Goal: Obtain resource: Download file/media

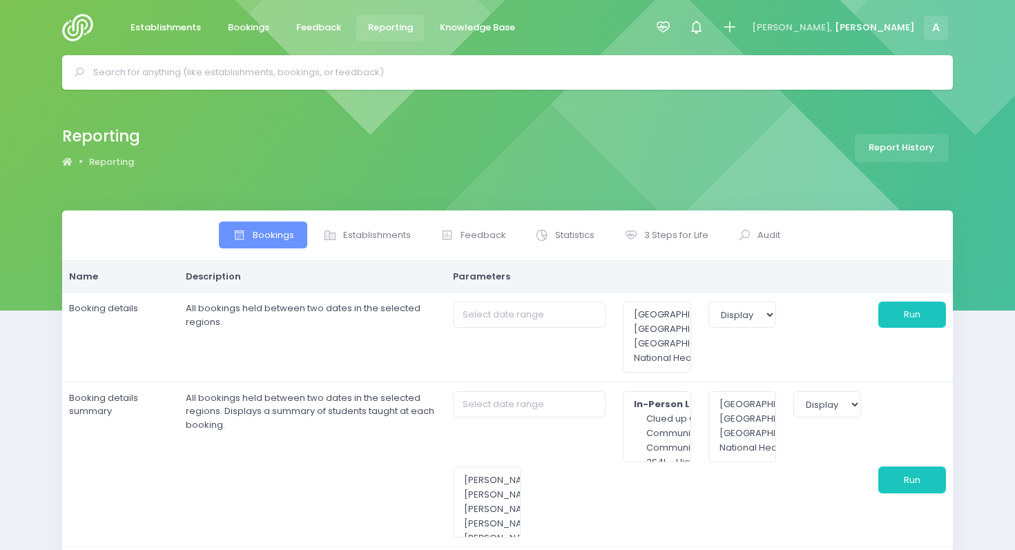
select select
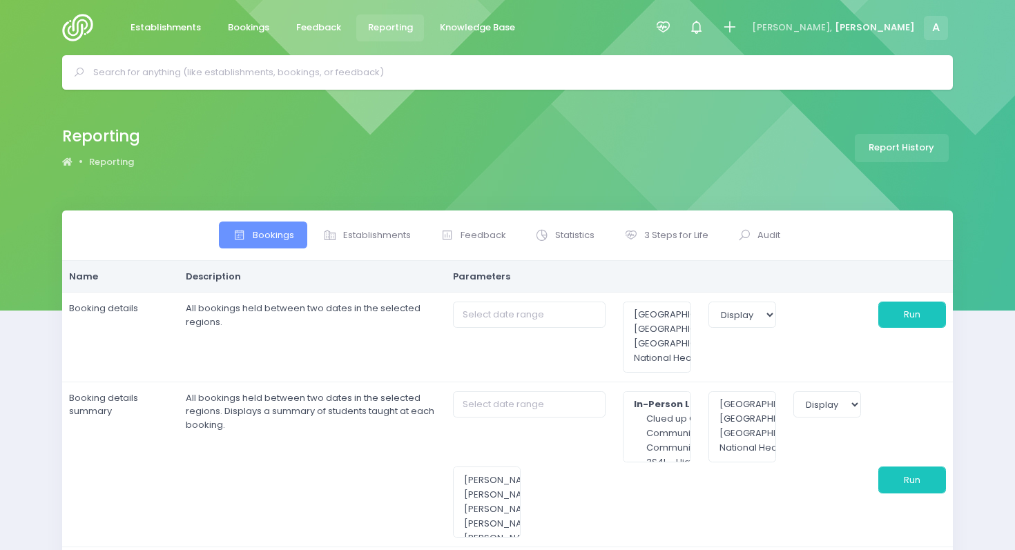
select select
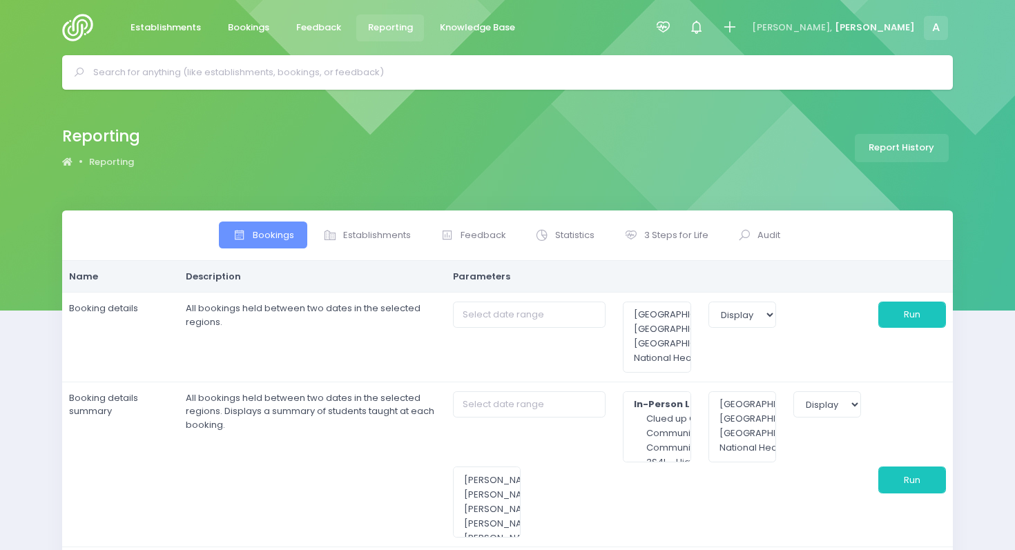
select select
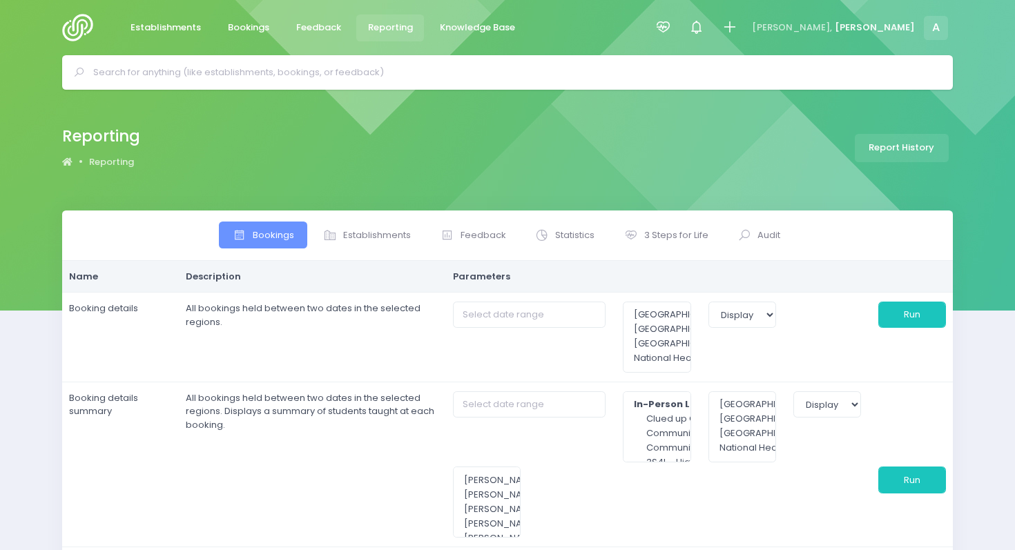
select select
click at [669, 240] on span "3 Steps for Life" at bounding box center [676, 235] width 64 height 14
type input "[DATE] to [DATE]"
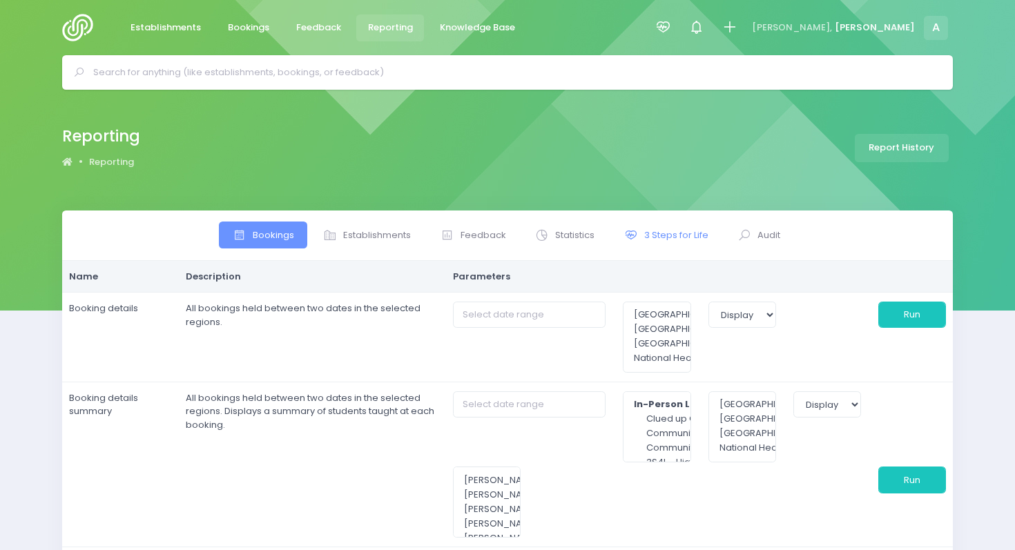
type input "[DATE] to [DATE]"
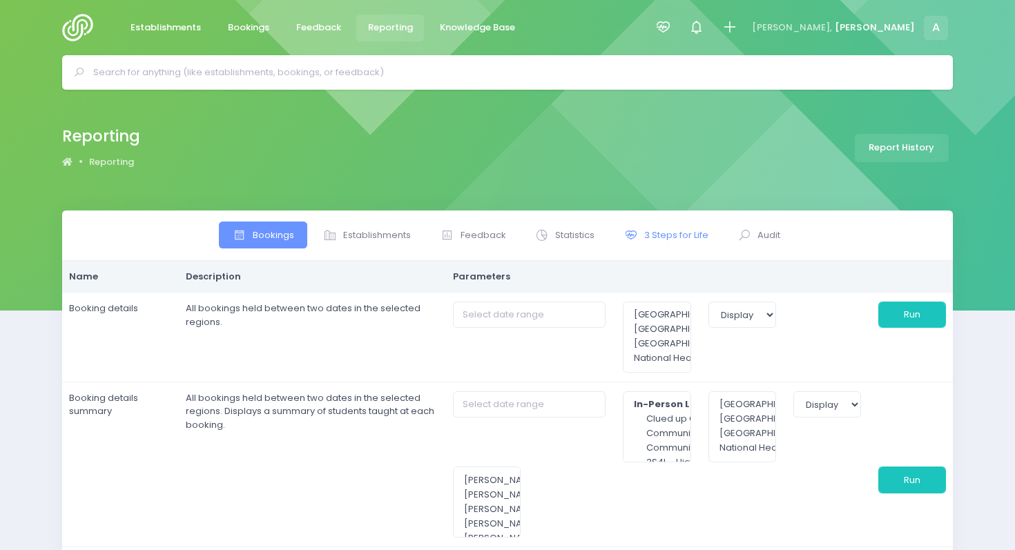
type input "[DATE] to [DATE]"
select select
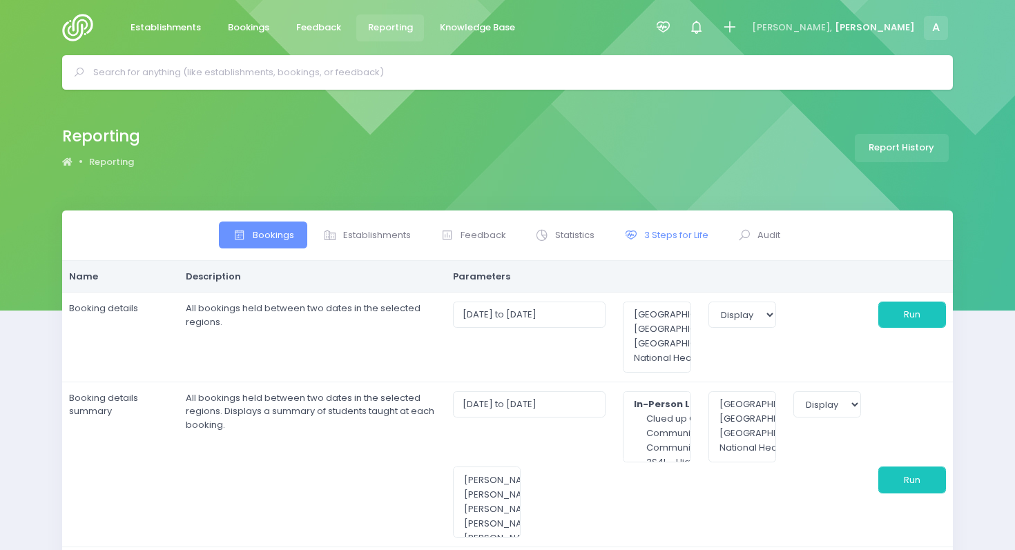
select select
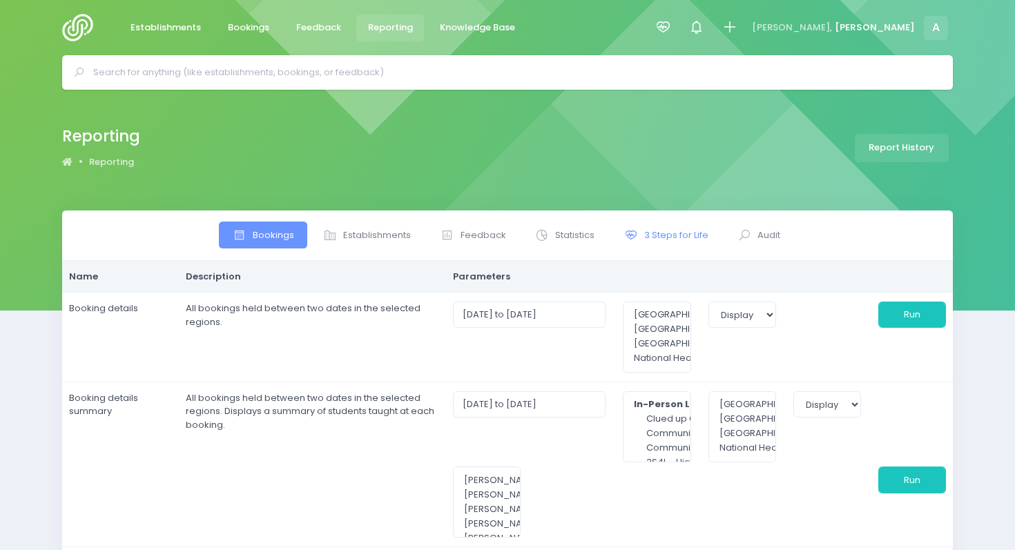
select select
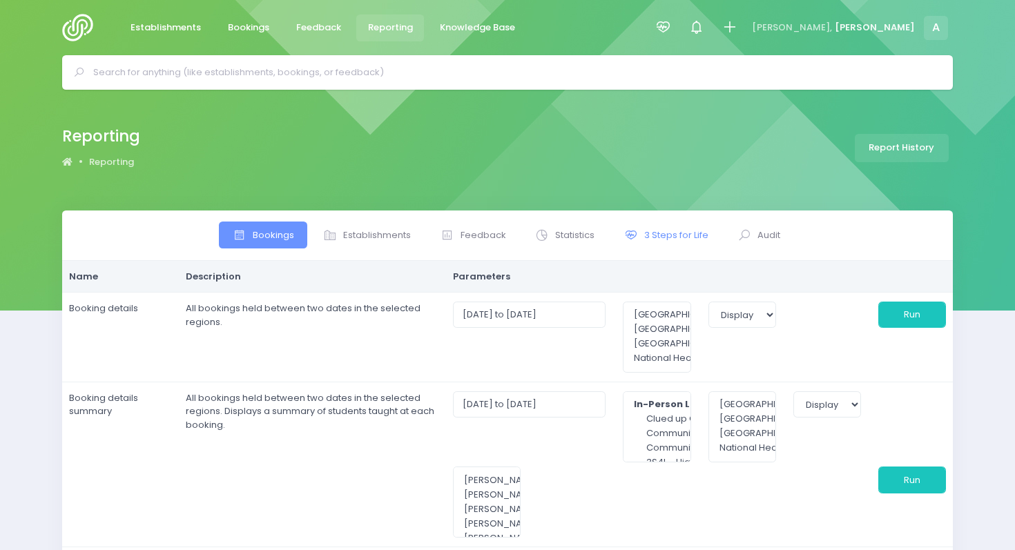
select select
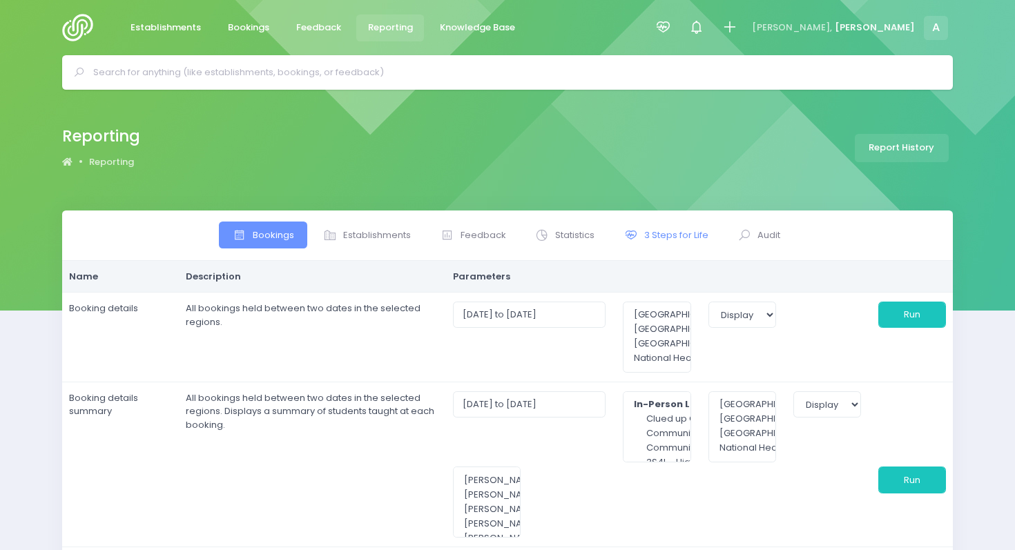
select select
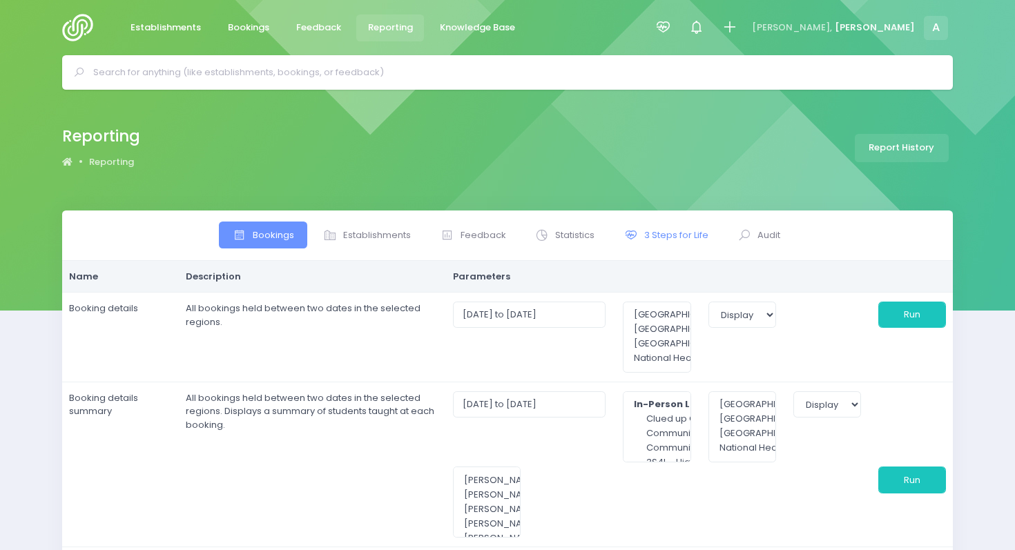
select select
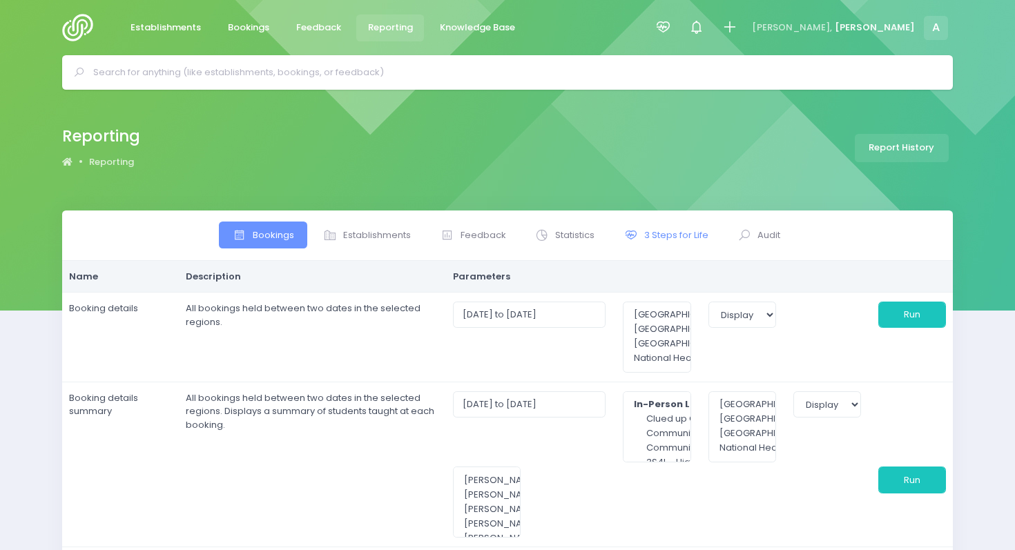
select select
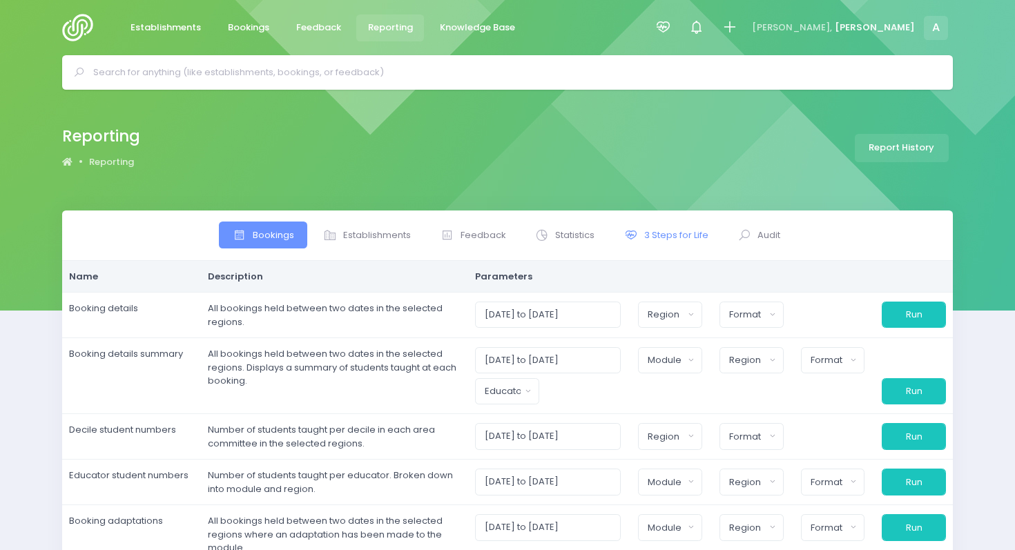
click at [646, 236] on span "3 Steps for Life" at bounding box center [676, 235] width 64 height 14
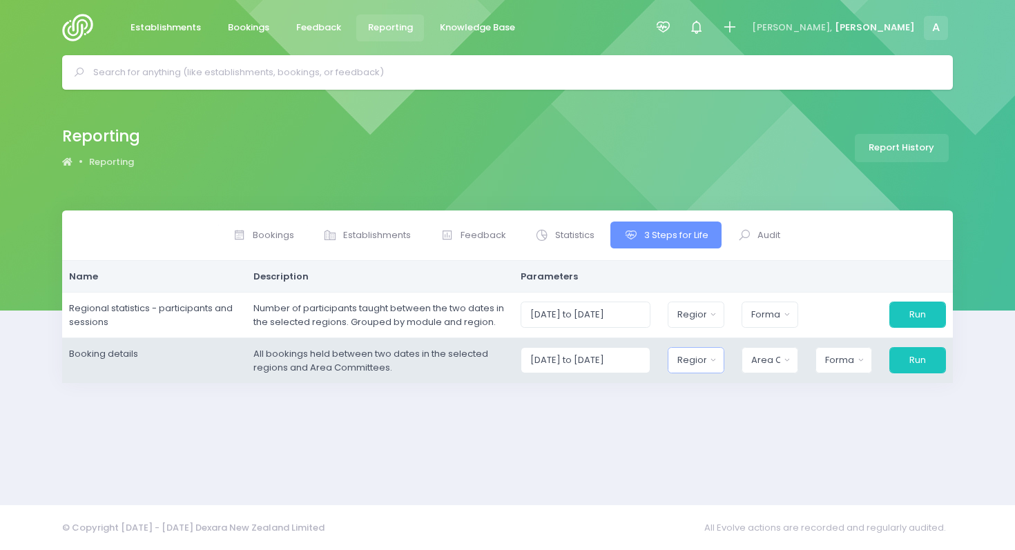
click at [716, 363] on button "Region" at bounding box center [695, 360] width 57 height 26
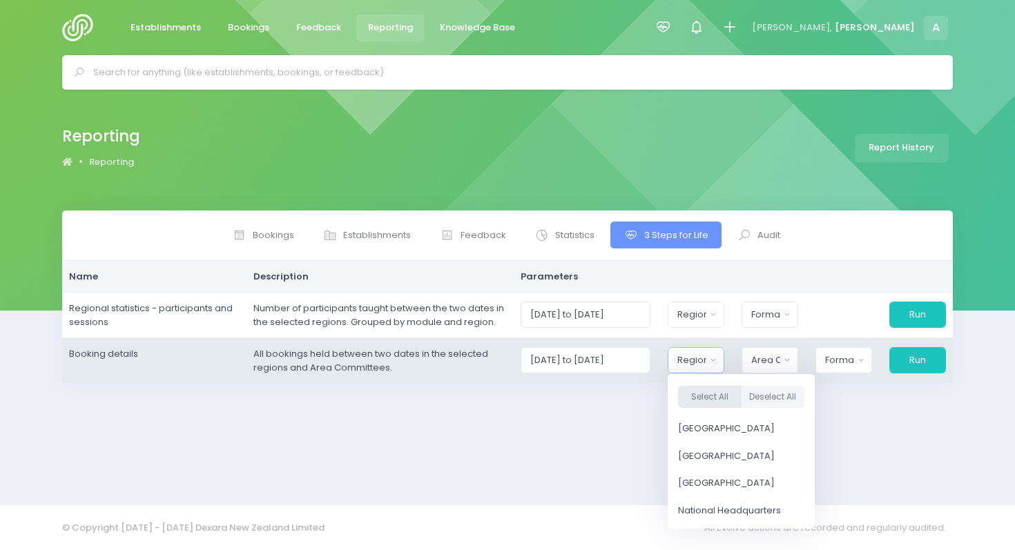
click at [725, 396] on button "Select All" at bounding box center [709, 397] width 63 height 23
select select "Northern"
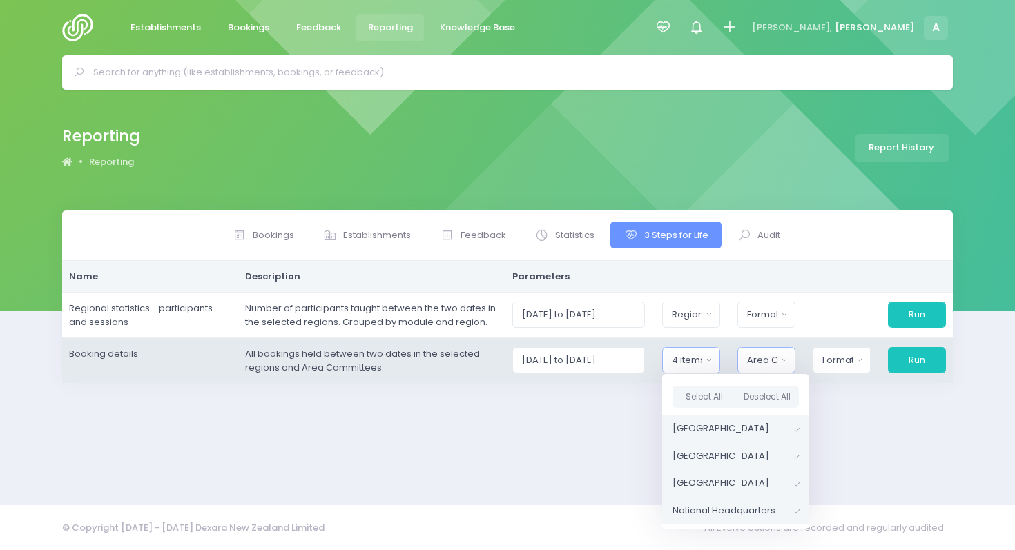
click at [774, 371] on button "Area Committee" at bounding box center [766, 360] width 58 height 26
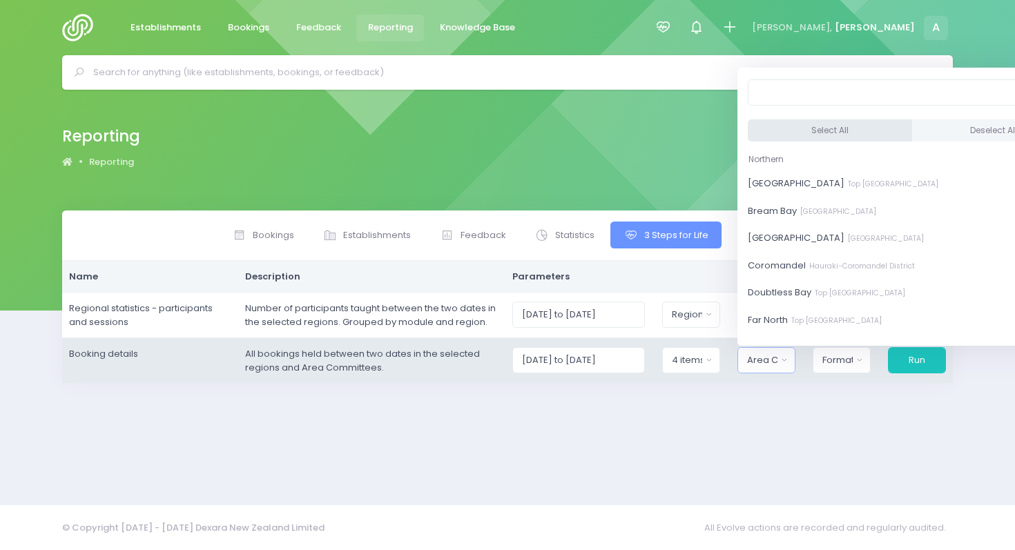
click at [798, 126] on button "Select All" at bounding box center [830, 130] width 164 height 23
select select "[GEOGRAPHIC_DATA]"
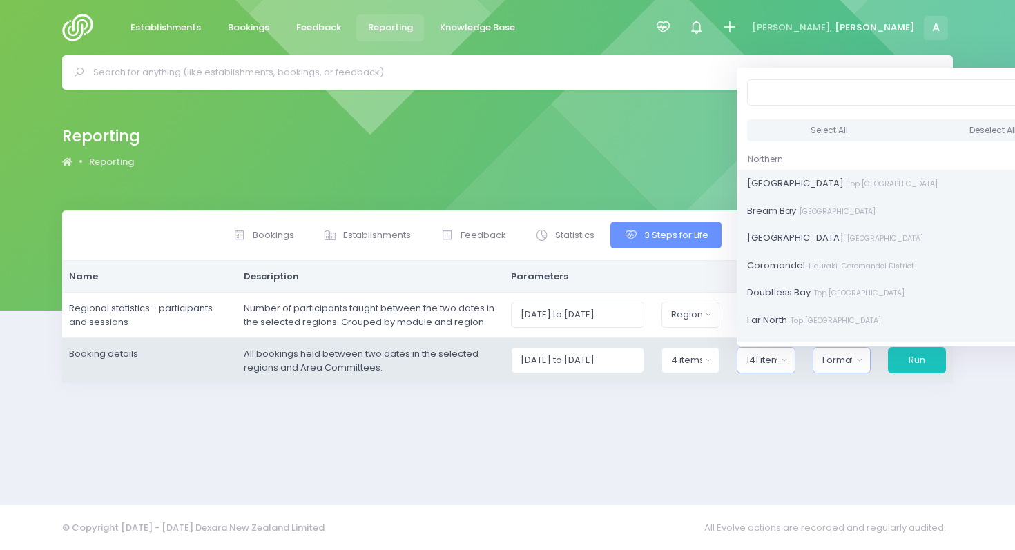
click at [846, 365] on div "Format" at bounding box center [837, 360] width 30 height 14
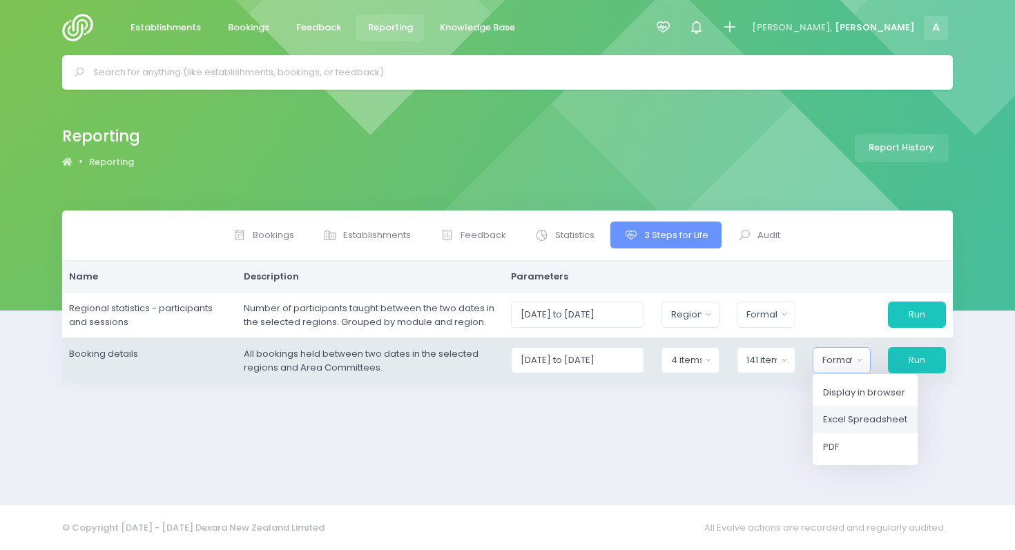
click at [859, 418] on span "Excel Spreadsheet" at bounding box center [865, 420] width 84 height 14
select select "excel"
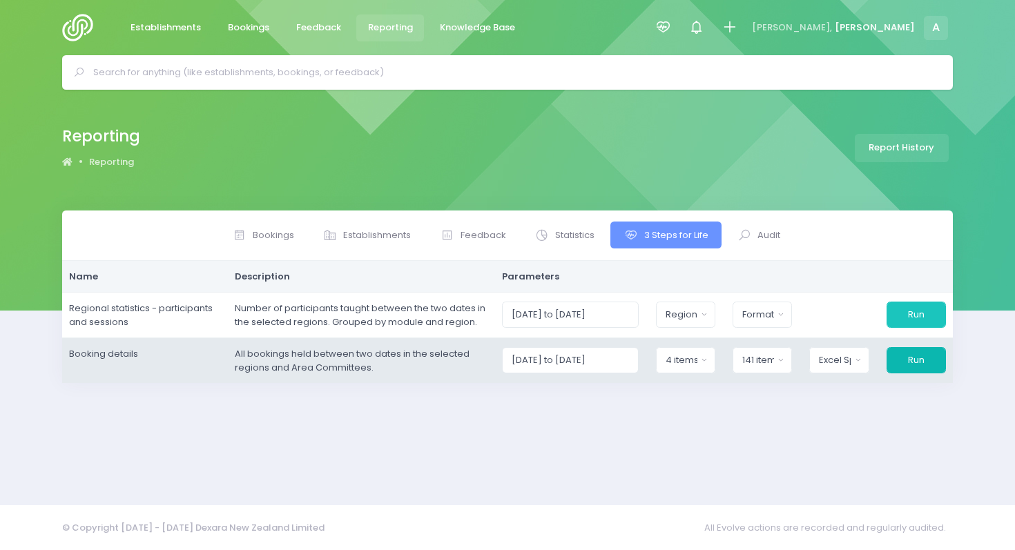
click at [908, 357] on button "Run" at bounding box center [915, 360] width 59 height 26
